Goal: Task Accomplishment & Management: Use online tool/utility

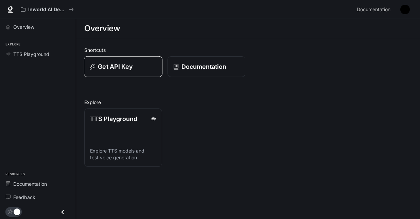
click at [136, 66] on div "Get API Key" at bounding box center [123, 66] width 67 height 9
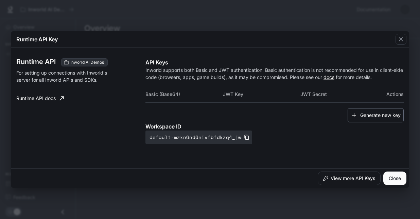
click at [365, 118] on button "Generate new key" at bounding box center [376, 115] width 56 height 15
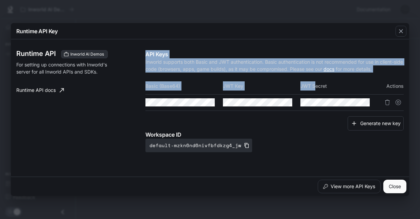
drag, startPoint x: 154, startPoint y: 88, endPoint x: 314, endPoint y: 89, distance: 160.0
click at [314, 89] on div "Runtime API Inworld AI Demos For setting up connections with Inworld's server f…" at bounding box center [209, 108] width 387 height 132
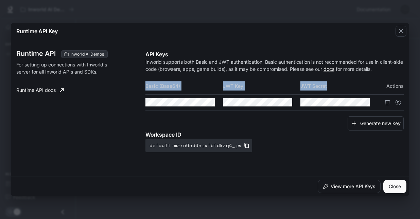
drag, startPoint x: 330, startPoint y: 86, endPoint x: 147, endPoint y: 87, distance: 183.5
click at [147, 87] on tr "Basic (Base64) JWT Key JWT Secret Actions" at bounding box center [274, 86] width 258 height 16
copy tr "Basic (Base64) JWT Key JWT Secret"
click at [400, 31] on icon "button" at bounding box center [401, 31] width 7 height 7
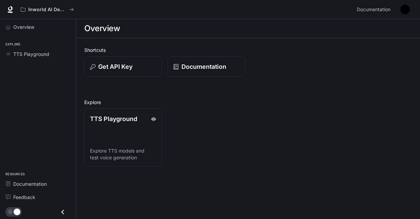
click at [405, 2] on div "Inworld AI Demos Documentation Documentation" at bounding box center [210, 9] width 420 height 19
click at [404, 7] on img "button" at bounding box center [405, 10] width 10 height 10
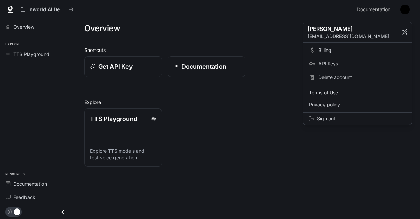
click at [361, 47] on span "Billing" at bounding box center [362, 50] width 88 height 7
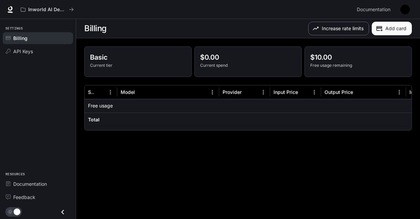
click at [331, 30] on button "Increase rate limits" at bounding box center [338, 29] width 61 height 14
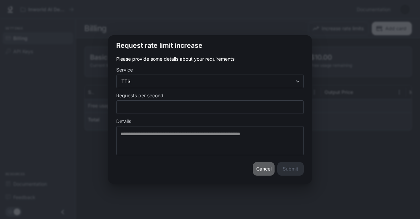
click at [261, 169] on button "Cancel" at bounding box center [264, 169] width 22 height 14
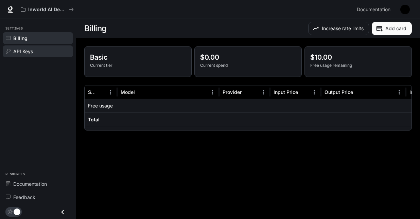
click at [46, 49] on div "API Keys" at bounding box center [41, 51] width 57 height 7
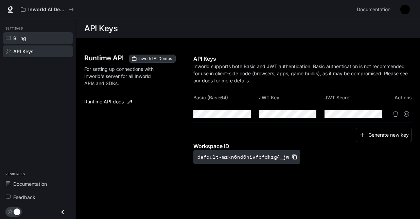
click at [51, 37] on div "Billing" at bounding box center [41, 38] width 57 height 7
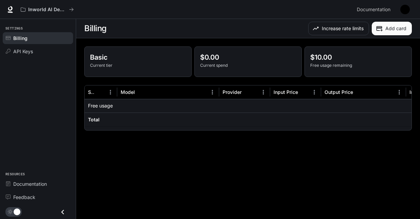
click at [409, 8] on img "button" at bounding box center [405, 10] width 10 height 10
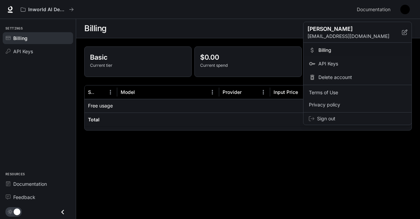
click at [234, 141] on div at bounding box center [210, 109] width 420 height 219
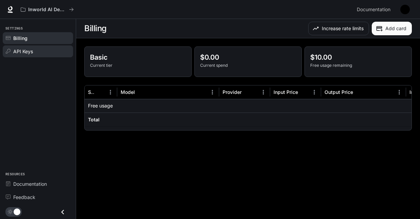
click at [22, 53] on span "API Keys" at bounding box center [23, 51] width 20 height 7
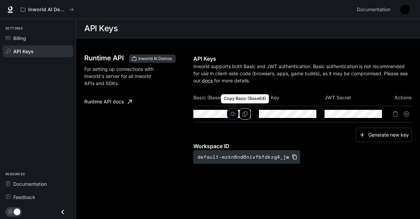
click at [243, 116] on icon "Copy Basic (Base64)" at bounding box center [244, 113] width 5 height 5
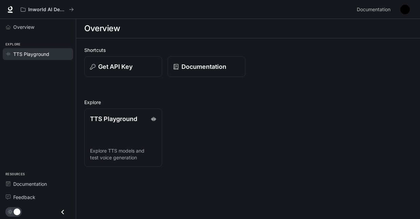
click at [42, 52] on span "TTS Playground" at bounding box center [31, 54] width 36 height 7
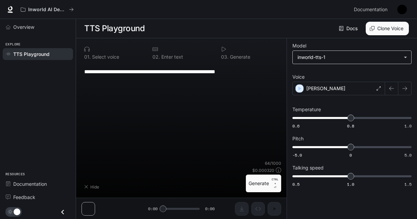
type input "**********"
type input "****"
type input "***"
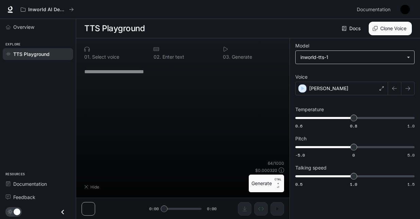
click at [339, 63] on body "**********" at bounding box center [210, 110] width 420 height 220
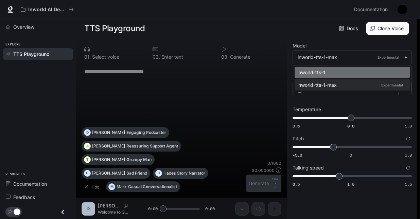
click at [330, 69] on li "inworld-tts-1" at bounding box center [352, 72] width 115 height 11
type input "**********"
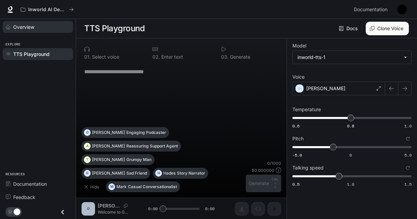
click at [43, 29] on div "Overview" at bounding box center [41, 26] width 57 height 7
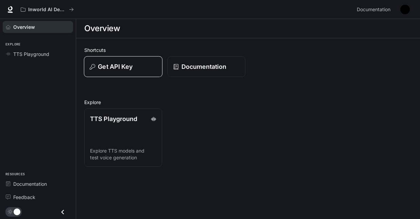
click at [147, 66] on div "Get API Key" at bounding box center [123, 66] width 67 height 9
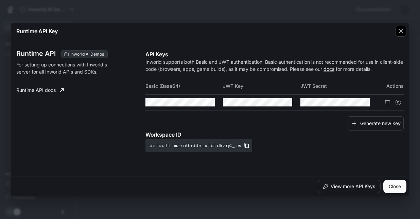
click at [403, 33] on icon "button" at bounding box center [401, 31] width 4 height 4
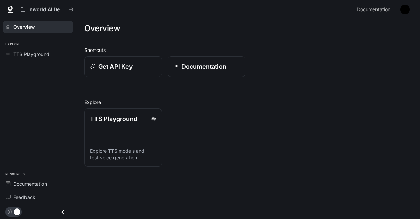
click at [410, 11] on button "button" at bounding box center [405, 10] width 14 height 14
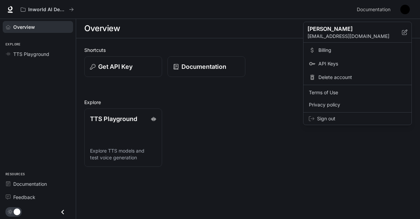
click at [358, 53] on span "Billing" at bounding box center [362, 50] width 88 height 7
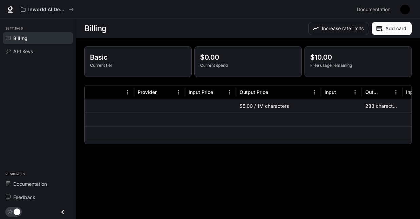
scroll to position [0, 42]
